Goal: Task Accomplishment & Management: Manage account settings

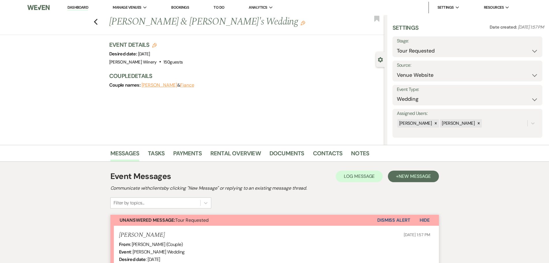
select select "2"
select select "5"
select select "403"
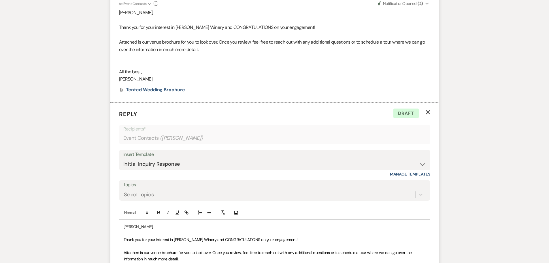
scroll to position [461, 0]
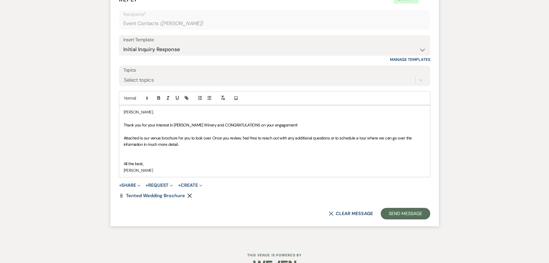
click at [143, 153] on p at bounding box center [275, 151] width 302 height 6
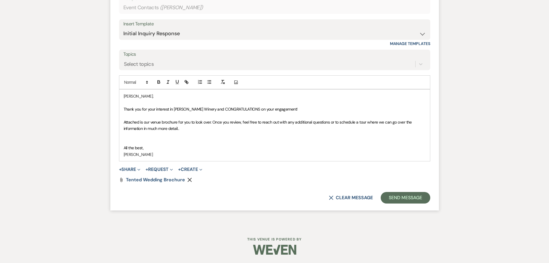
scroll to position [449, 0]
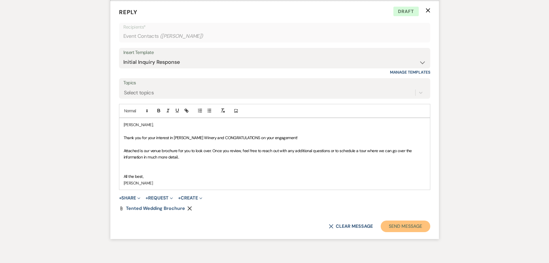
click at [401, 224] on button "Send Message" at bounding box center [405, 226] width 49 height 12
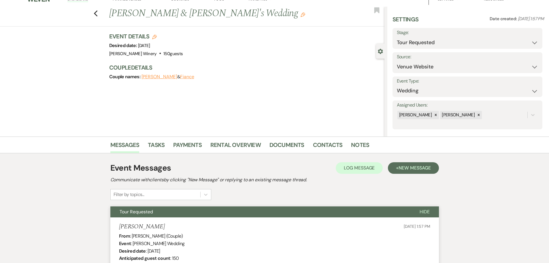
scroll to position [0, 0]
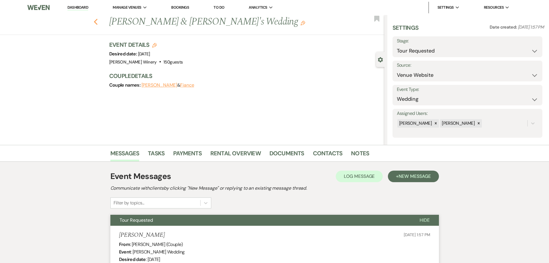
click at [98, 21] on icon "Previous" at bounding box center [96, 21] width 4 height 7
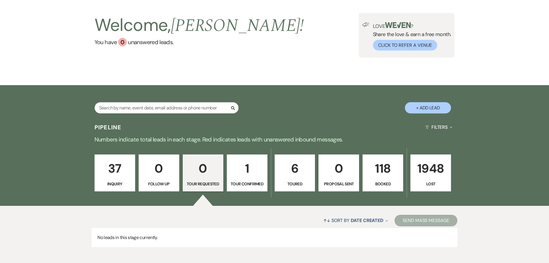
scroll to position [57, 0]
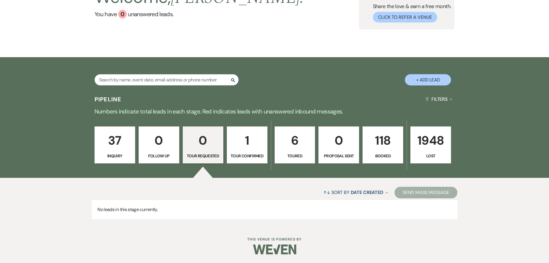
click at [118, 150] on link "37 Inquiry" at bounding box center [115, 144] width 41 height 37
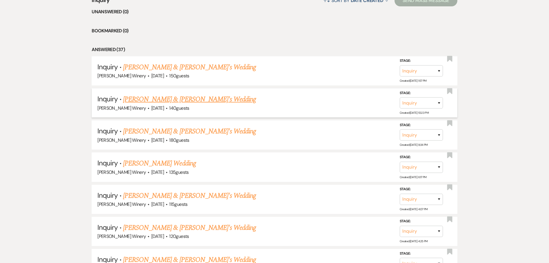
scroll to position [259, 0]
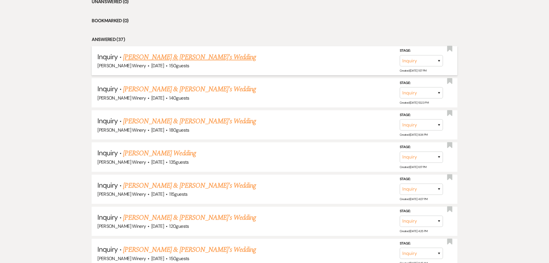
click at [169, 59] on link "[PERSON_NAME] & [PERSON_NAME]'s Wedding" at bounding box center [189, 57] width 133 height 10
select select "5"
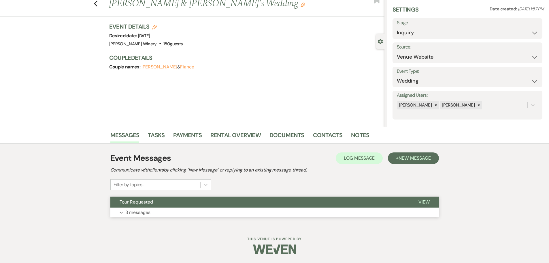
click at [177, 211] on button "Expand 3 messages" at bounding box center [274, 212] width 329 height 10
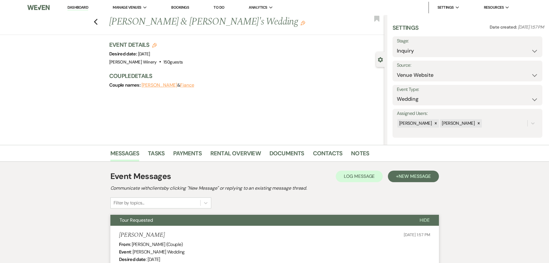
click at [84, 5] on link "Dashboard" at bounding box center [77, 7] width 21 height 5
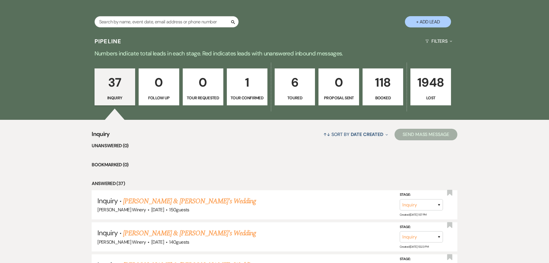
drag, startPoint x: 384, startPoint y: 87, endPoint x: 385, endPoint y: 90, distance: 3.6
click at [385, 86] on p "118" at bounding box center [383, 82] width 33 height 19
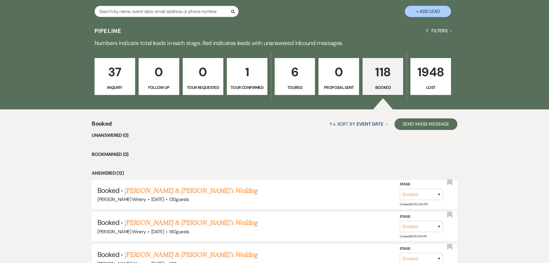
scroll to position [144, 0]
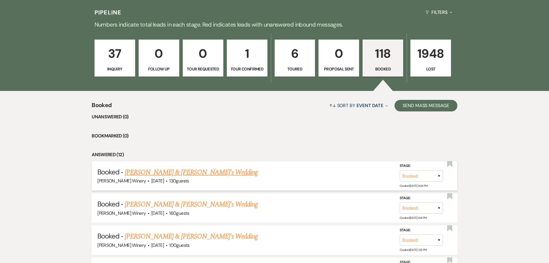
click at [192, 170] on link "[PERSON_NAME] & [PERSON_NAME]'s Wedding" at bounding box center [191, 172] width 133 height 10
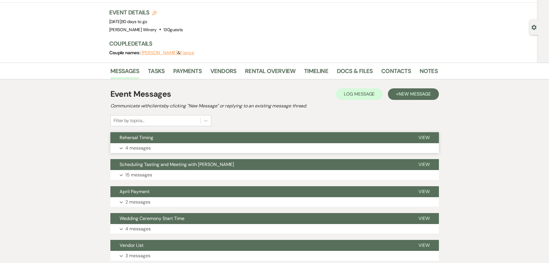
scroll to position [87, 0]
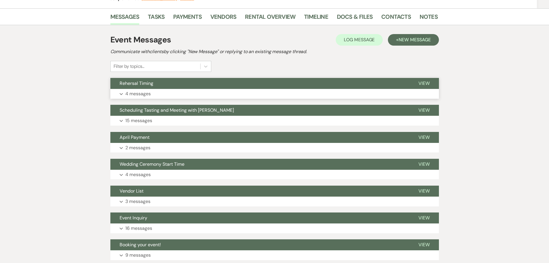
click at [166, 90] on button "Expand 4 messages" at bounding box center [274, 94] width 329 height 10
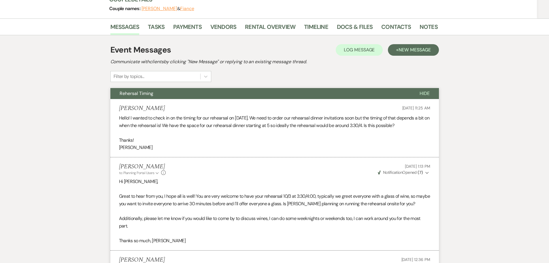
scroll to position [0, 0]
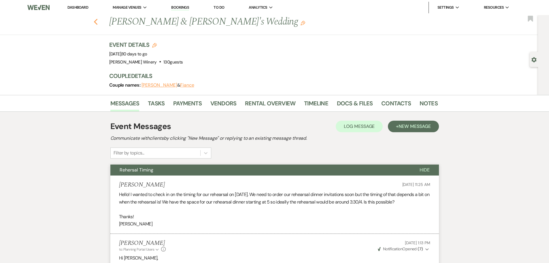
click at [97, 20] on icon "Previous" at bounding box center [96, 21] width 4 height 7
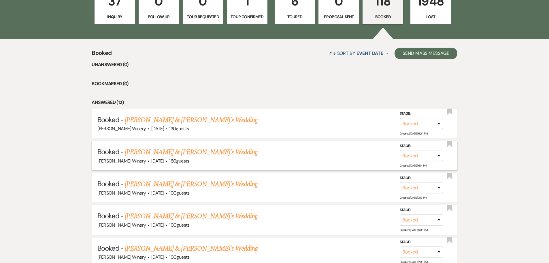
scroll to position [260, 0]
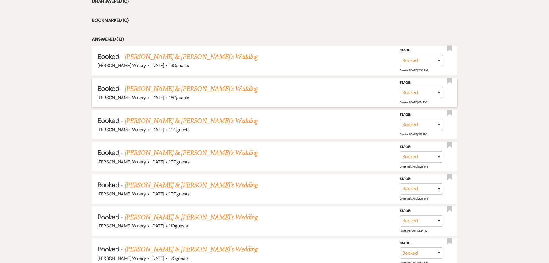
click at [140, 85] on link "[PERSON_NAME] & [PERSON_NAME]'s Wedding" at bounding box center [191, 89] width 133 height 10
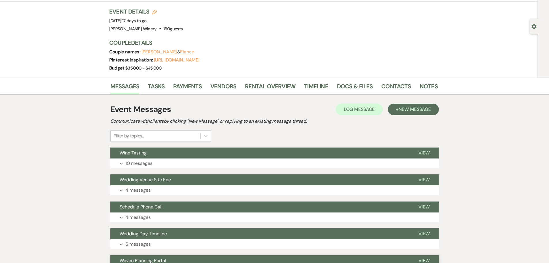
scroll to position [115, 0]
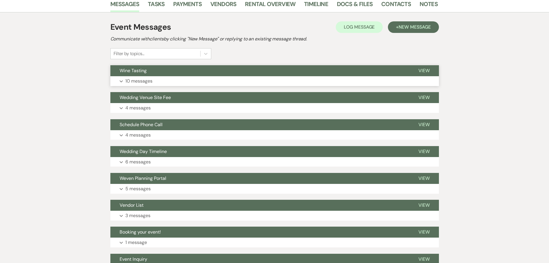
click at [148, 77] on p "10 messages" at bounding box center [138, 80] width 27 height 7
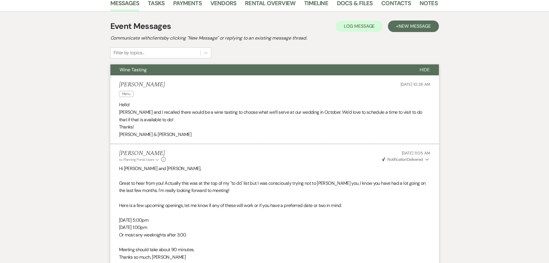
scroll to position [0, 0]
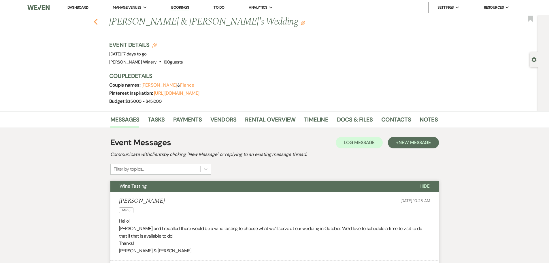
click at [98, 22] on icon "Previous" at bounding box center [96, 21] width 4 height 7
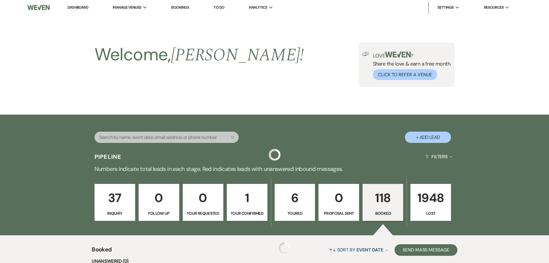
scroll to position [260, 0]
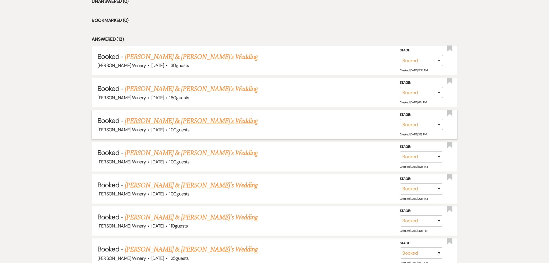
click at [170, 119] on link "[PERSON_NAME] & [PERSON_NAME]'s Wedding" at bounding box center [191, 121] width 133 height 10
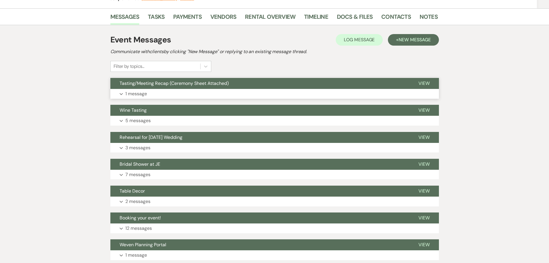
click at [165, 93] on button "Expand 1 message" at bounding box center [274, 94] width 329 height 10
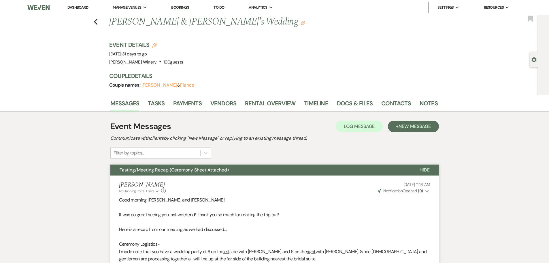
click at [82, 9] on link "Dashboard" at bounding box center [77, 7] width 21 height 5
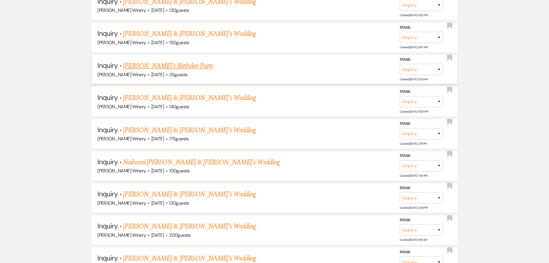
scroll to position [461, 0]
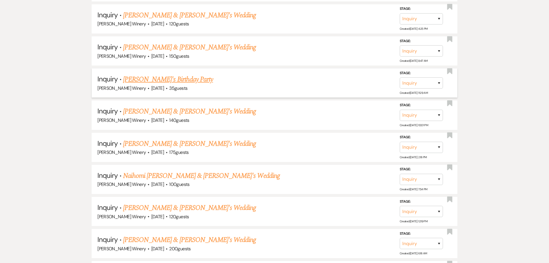
click at [170, 80] on link "[PERSON_NAME]'s Birthday Party" at bounding box center [168, 79] width 90 height 10
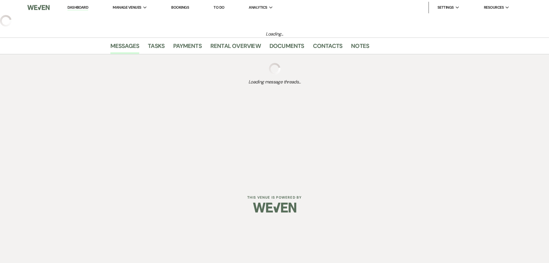
select select "5"
select select "4"
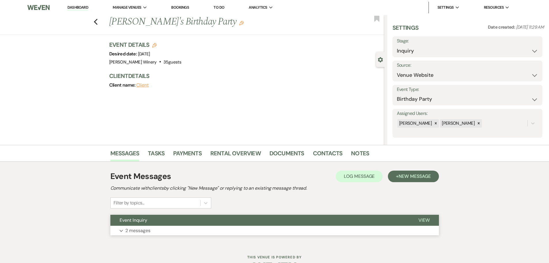
click at [166, 233] on button "Expand 2 messages" at bounding box center [274, 231] width 329 height 10
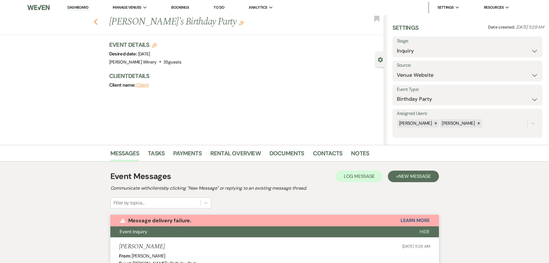
click at [97, 21] on use "button" at bounding box center [96, 22] width 4 height 6
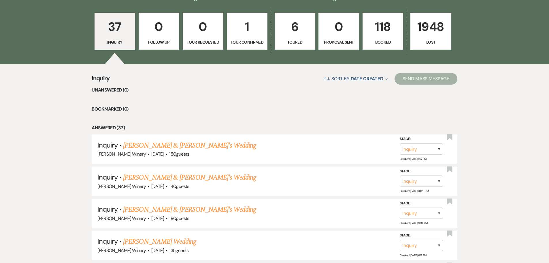
scroll to position [87, 0]
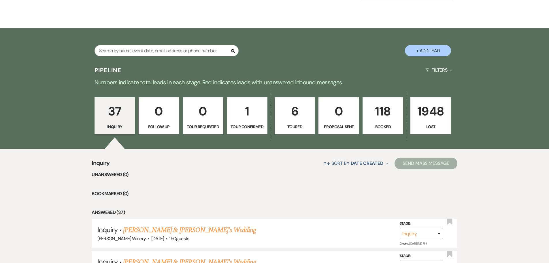
click at [377, 111] on p "118" at bounding box center [383, 111] width 33 height 19
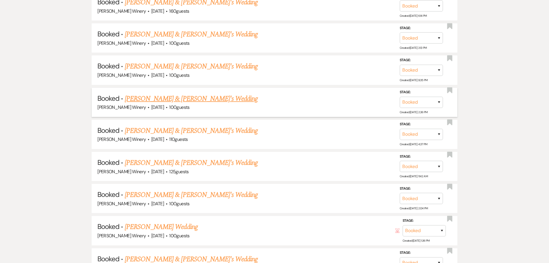
scroll to position [317, 0]
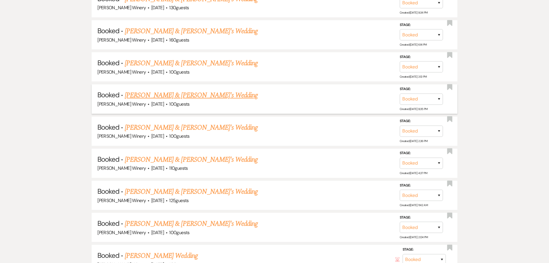
click at [166, 95] on link "[PERSON_NAME] & [PERSON_NAME]'s Wedding" at bounding box center [191, 95] width 133 height 10
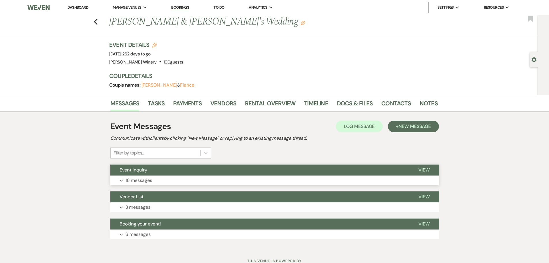
click at [145, 176] on button "Expand 16 messages" at bounding box center [274, 180] width 329 height 10
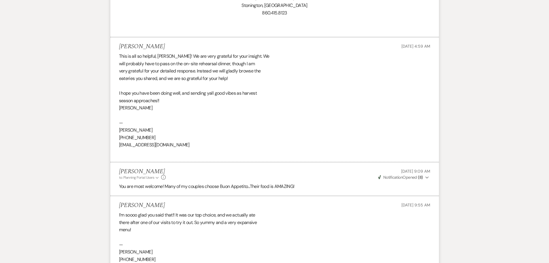
scroll to position [2185, 0]
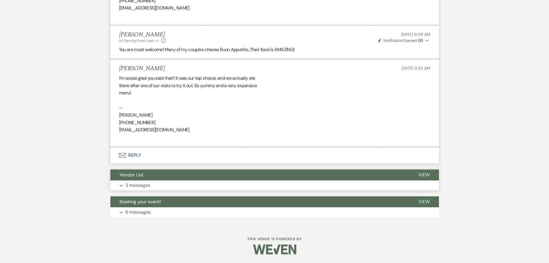
click at [138, 183] on p "3 messages" at bounding box center [137, 184] width 25 height 7
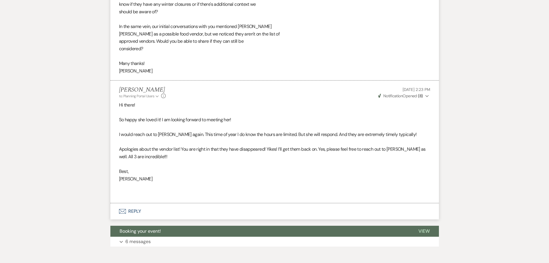
scroll to position [2611, 0]
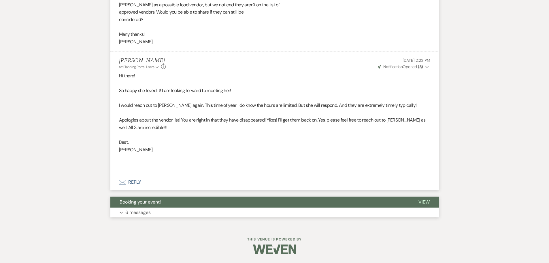
click at [138, 214] on p "6 messages" at bounding box center [137, 212] width 25 height 7
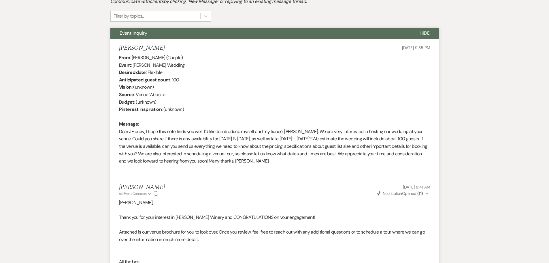
scroll to position [0, 0]
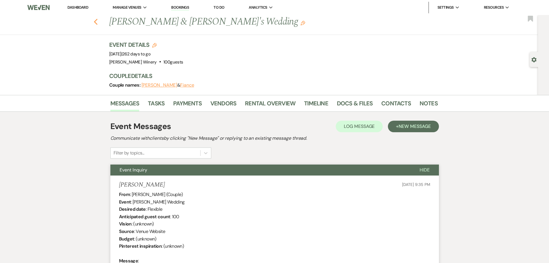
click at [97, 23] on use "button" at bounding box center [96, 22] width 4 height 6
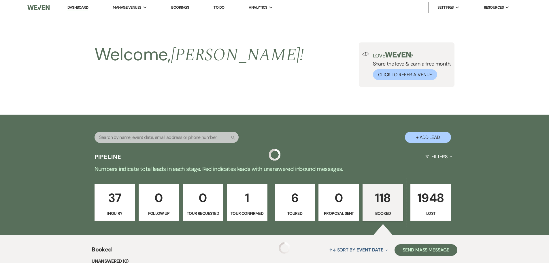
scroll to position [317, 0]
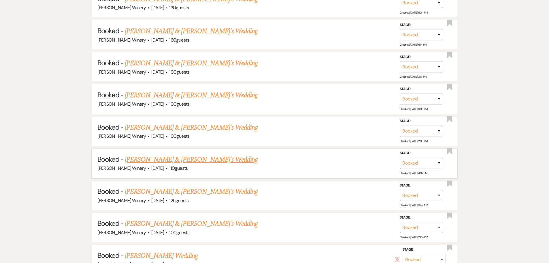
click at [170, 159] on link "[PERSON_NAME] & [PERSON_NAME]'s Wedding" at bounding box center [191, 159] width 133 height 10
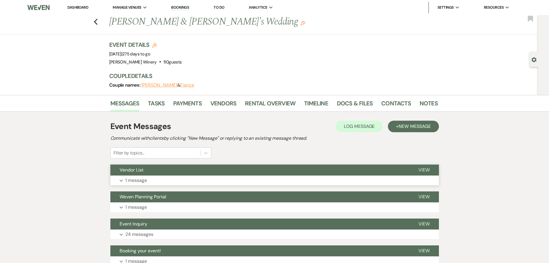
click at [144, 175] on button "Vendor List" at bounding box center [259, 169] width 299 height 11
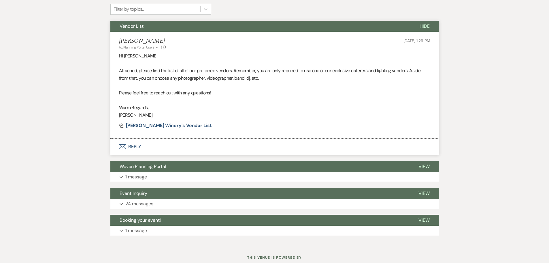
scroll to position [144, 0]
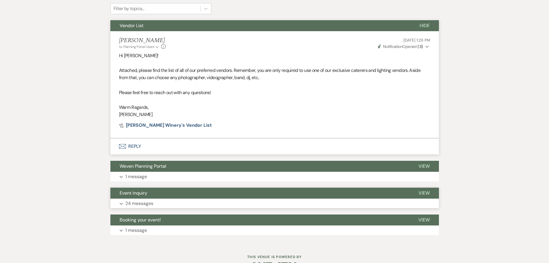
click at [168, 203] on button "Expand 24 messages" at bounding box center [274, 203] width 329 height 10
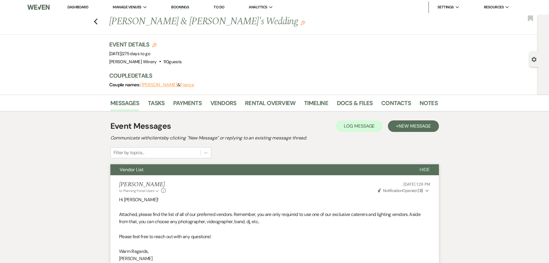
scroll to position [0, 0]
click at [97, 20] on use "button" at bounding box center [96, 22] width 4 height 6
